Goal: Transaction & Acquisition: Download file/media

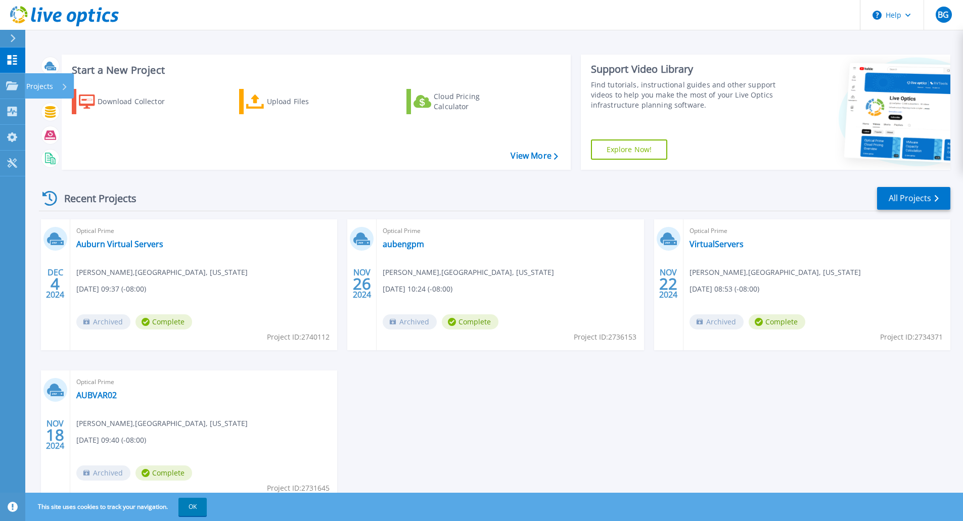
click at [36, 85] on p "Projects" at bounding box center [39, 86] width 27 height 26
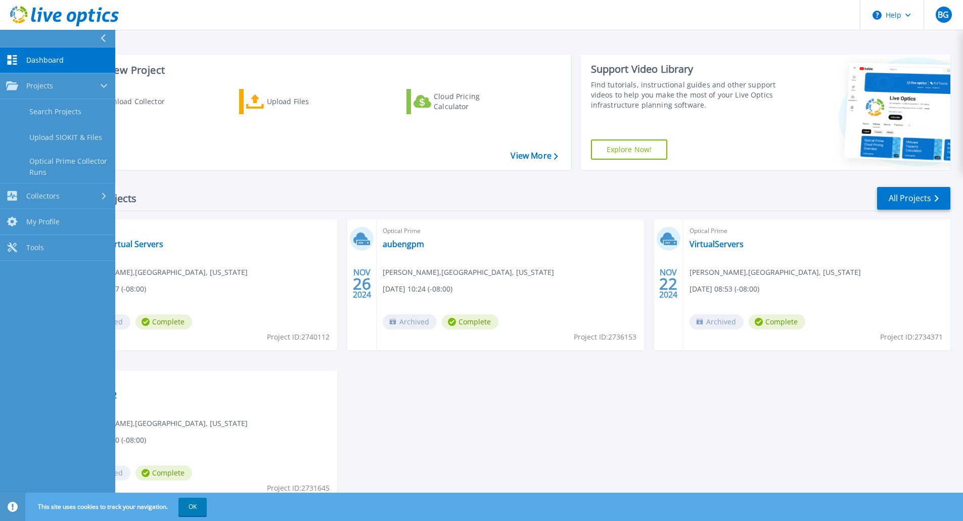
click at [72, 198] on div "Collectors" at bounding box center [57, 196] width 103 height 10
click at [51, 59] on span "Dashboard" at bounding box center [44, 60] width 37 height 9
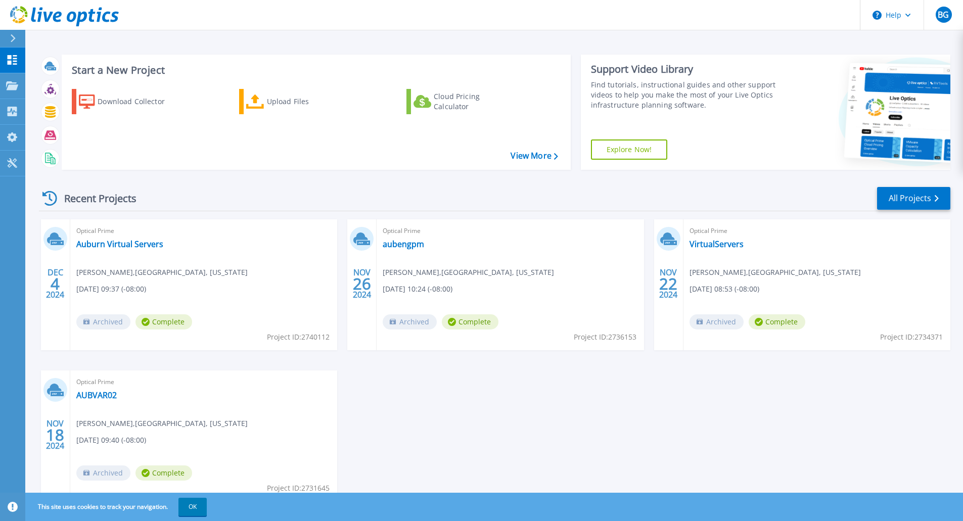
click at [105, 102] on div "Download Collector" at bounding box center [138, 102] width 81 height 20
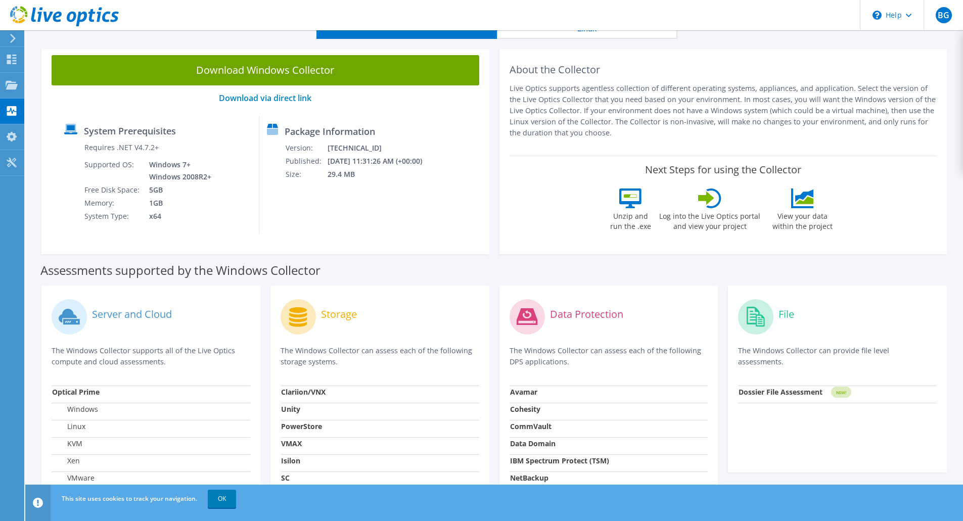
scroll to position [101, 0]
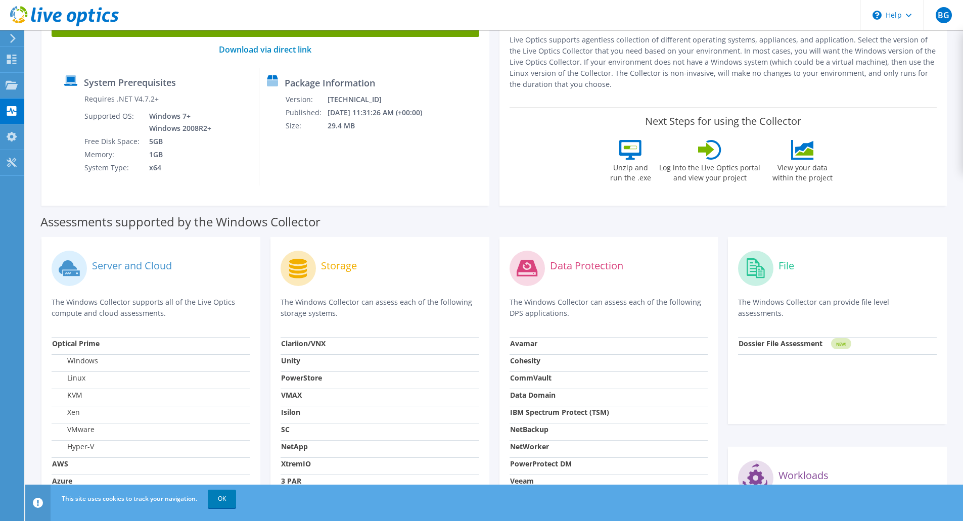
click at [630, 156] on icon at bounding box center [630, 150] width 22 height 20
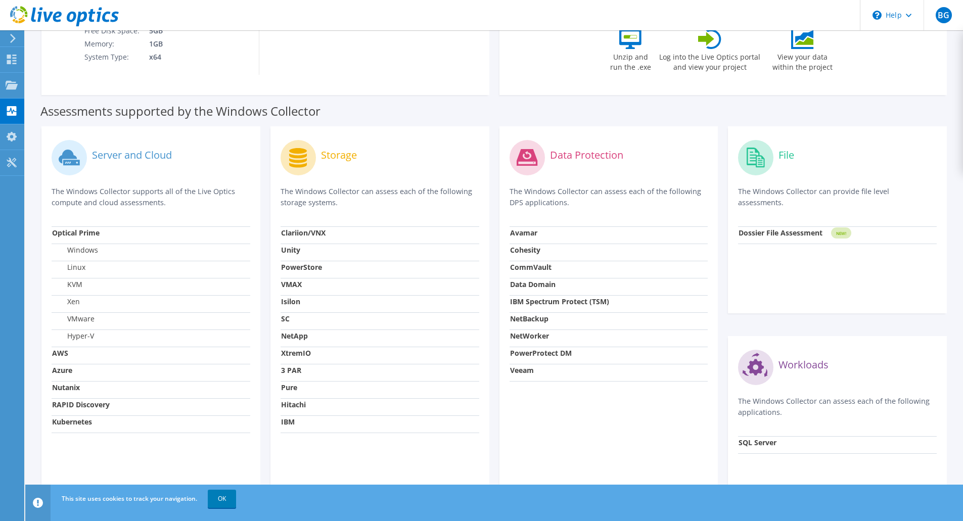
scroll to position [13, 0]
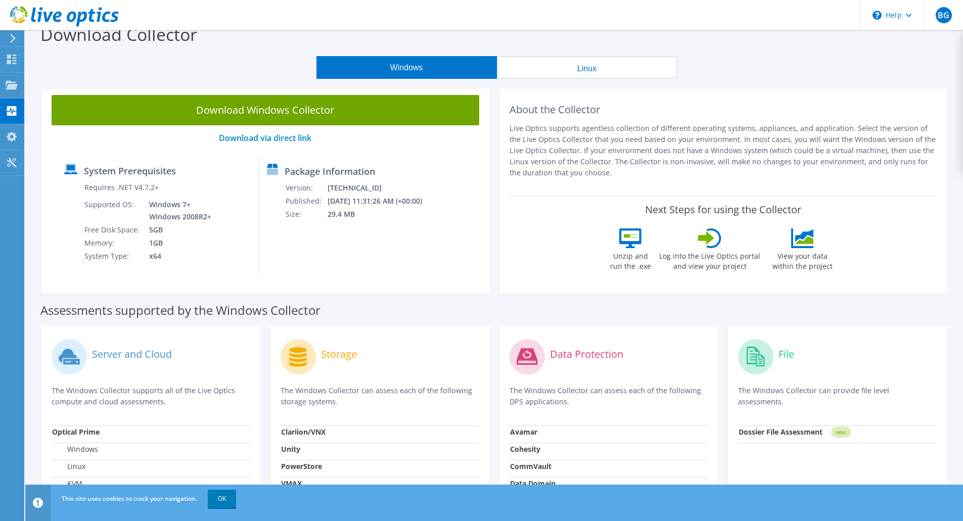
click at [258, 110] on link "Download Windows Collector" at bounding box center [266, 110] width 428 height 30
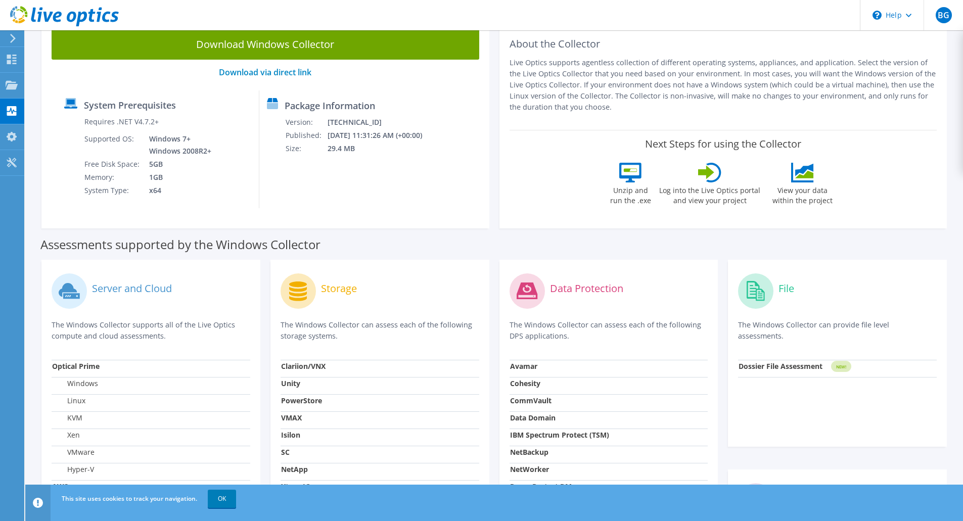
scroll to position [63, 0]
